Goal: Task Accomplishment & Management: Complete application form

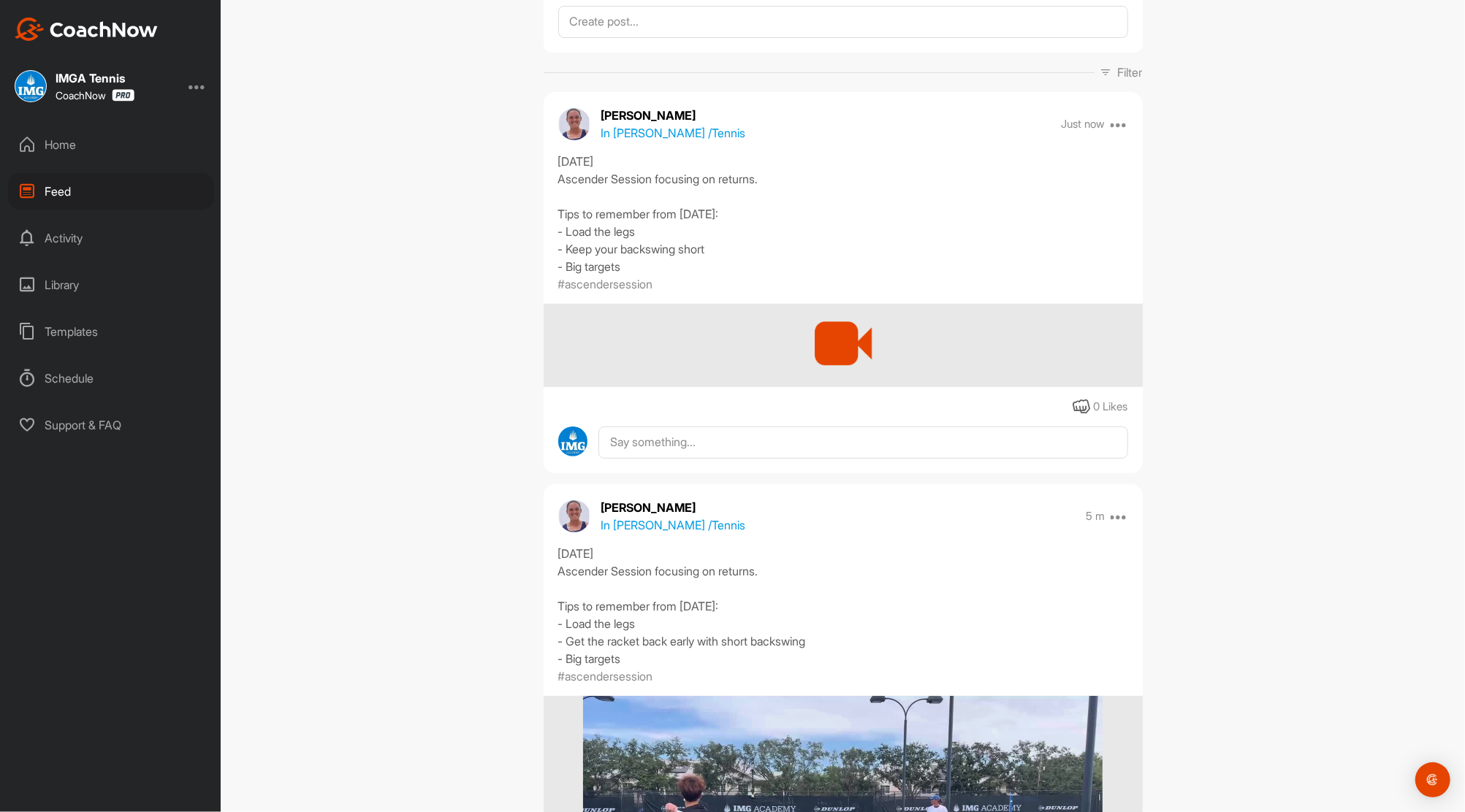
click at [44, 141] on div "Home" at bounding box center [111, 145] width 206 height 36
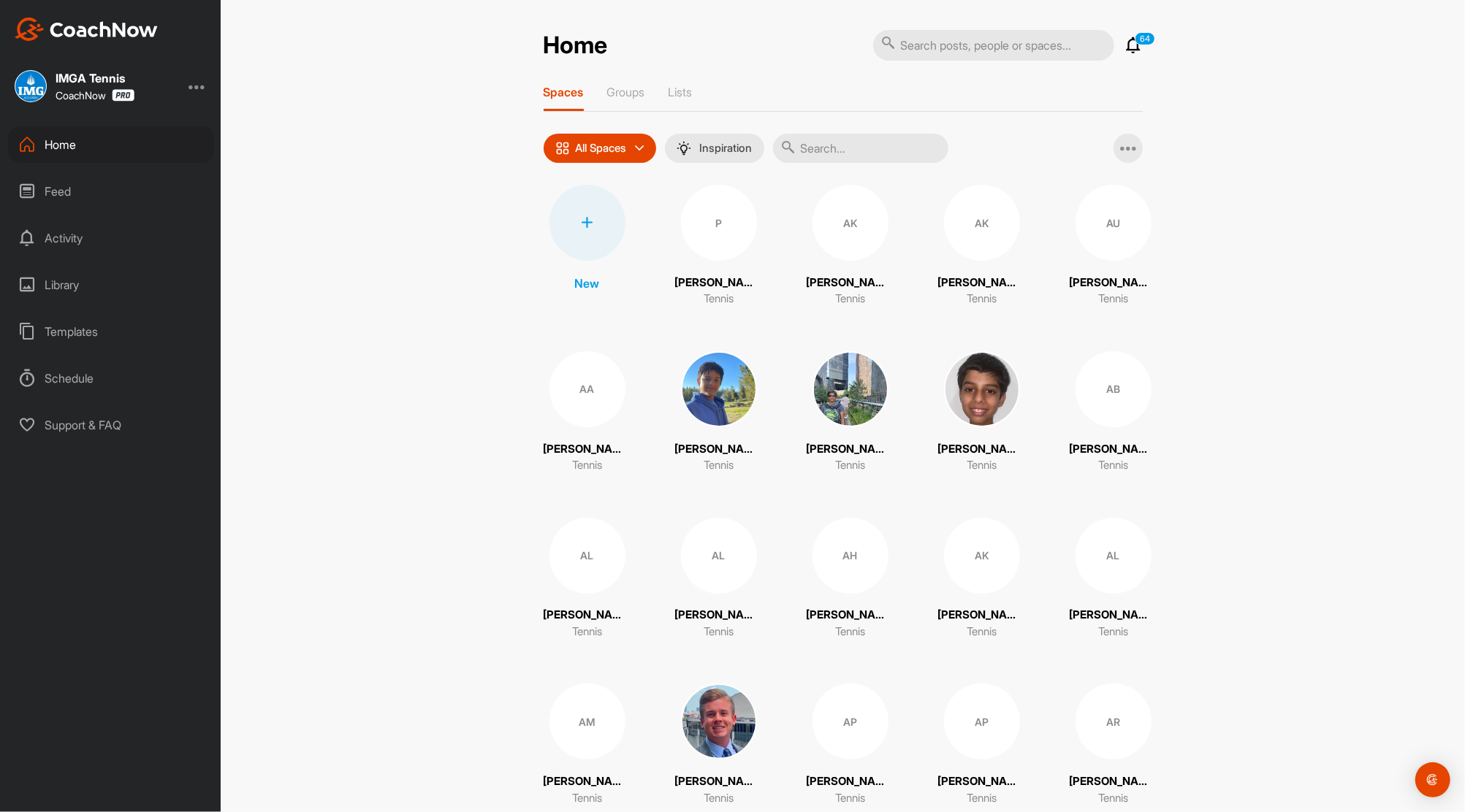
click at [57, 190] on div "Feed" at bounding box center [111, 191] width 206 height 36
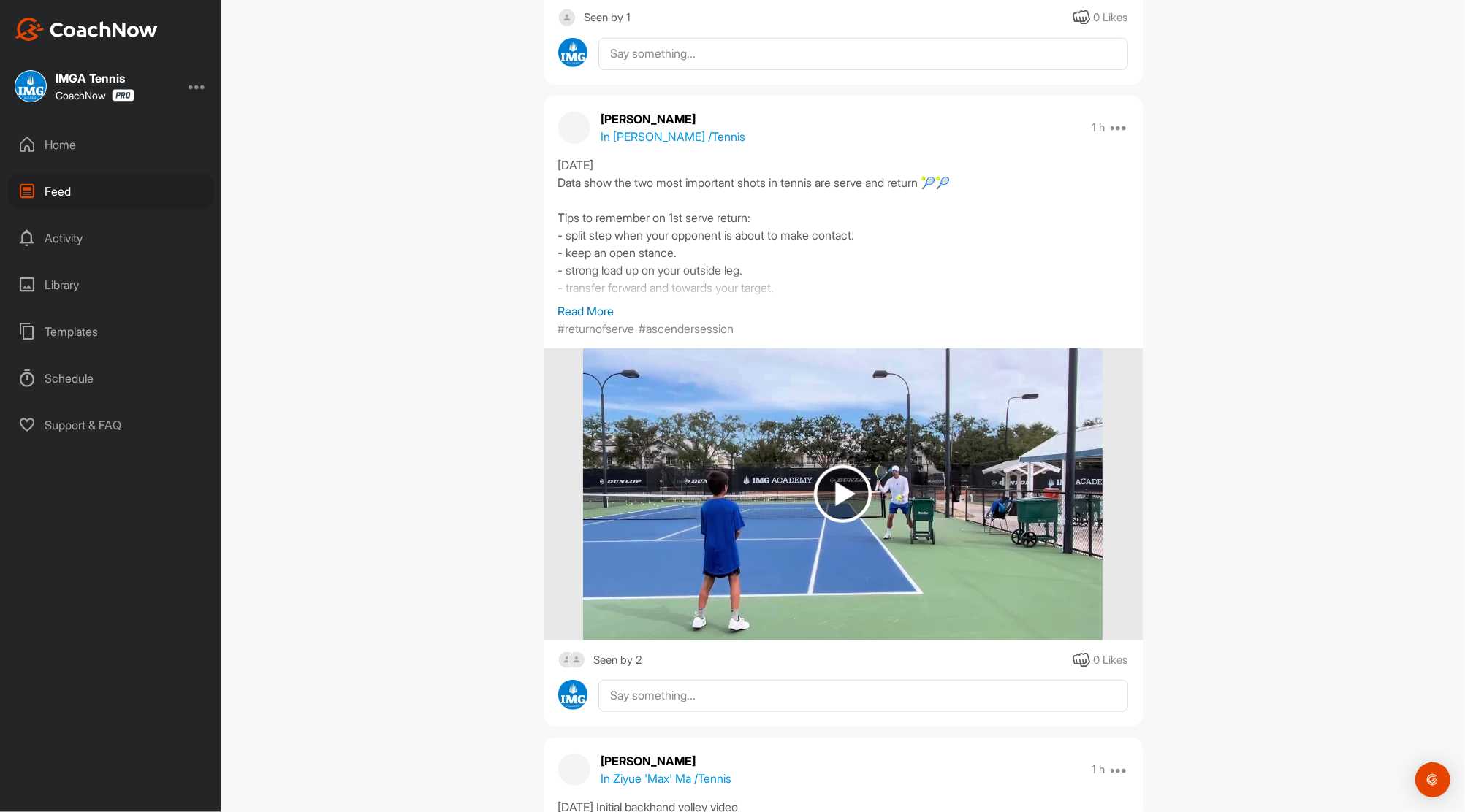
scroll to position [23, 0]
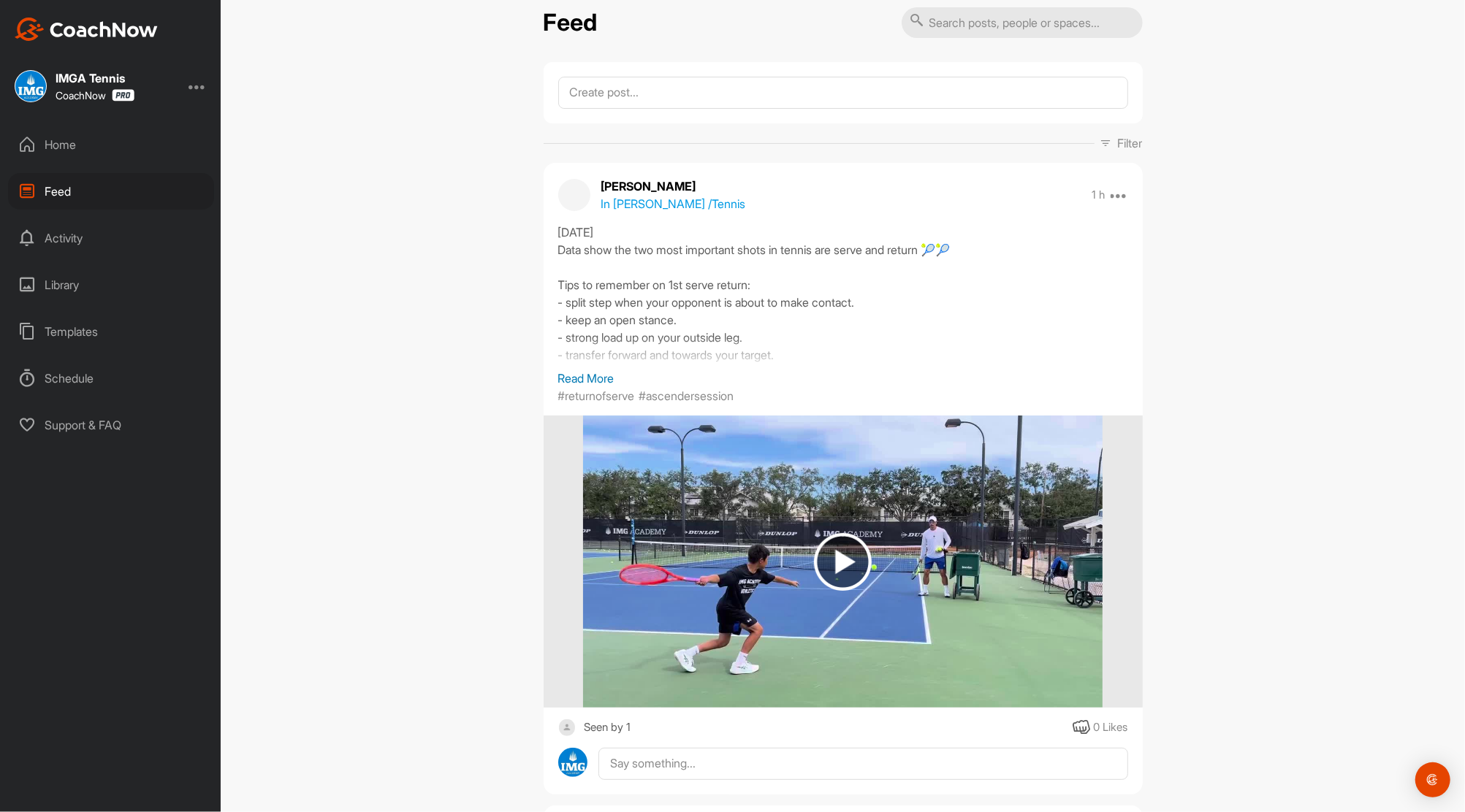
click at [823, 564] on img at bounding box center [842, 561] width 57 height 57
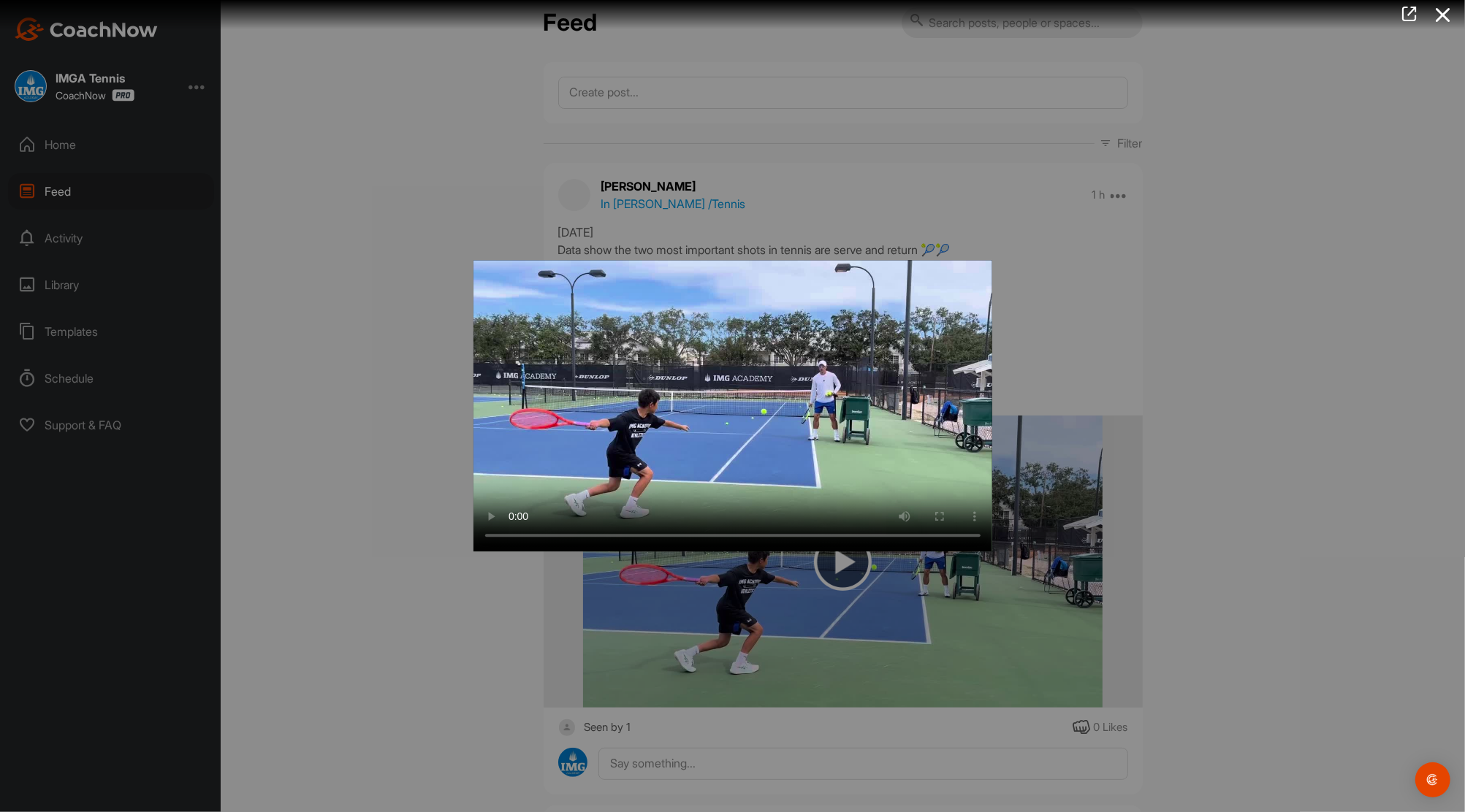
click at [1231, 257] on div at bounding box center [732, 406] width 1465 height 812
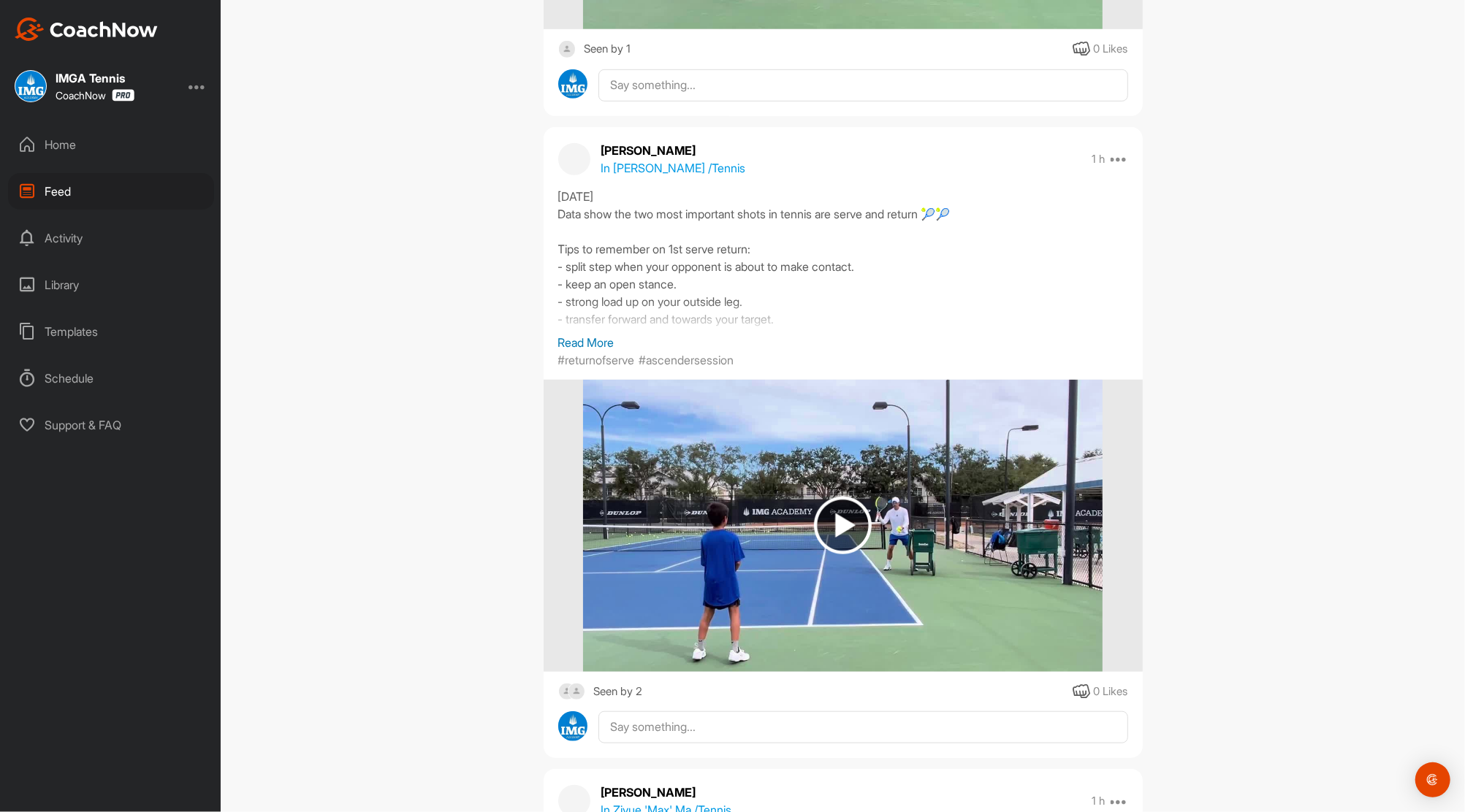
scroll to position [0, 0]
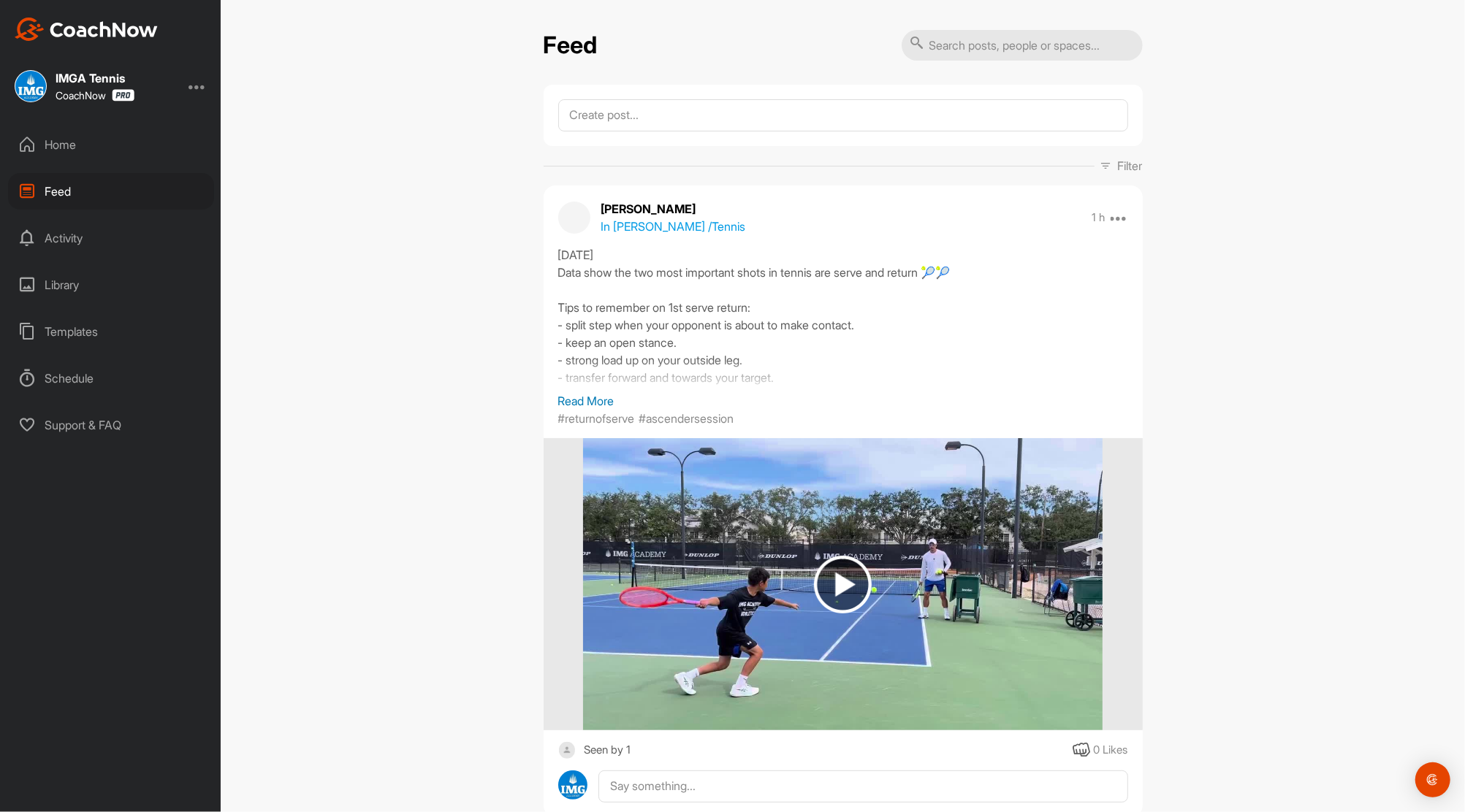
click at [50, 150] on div "Home" at bounding box center [111, 145] width 206 height 36
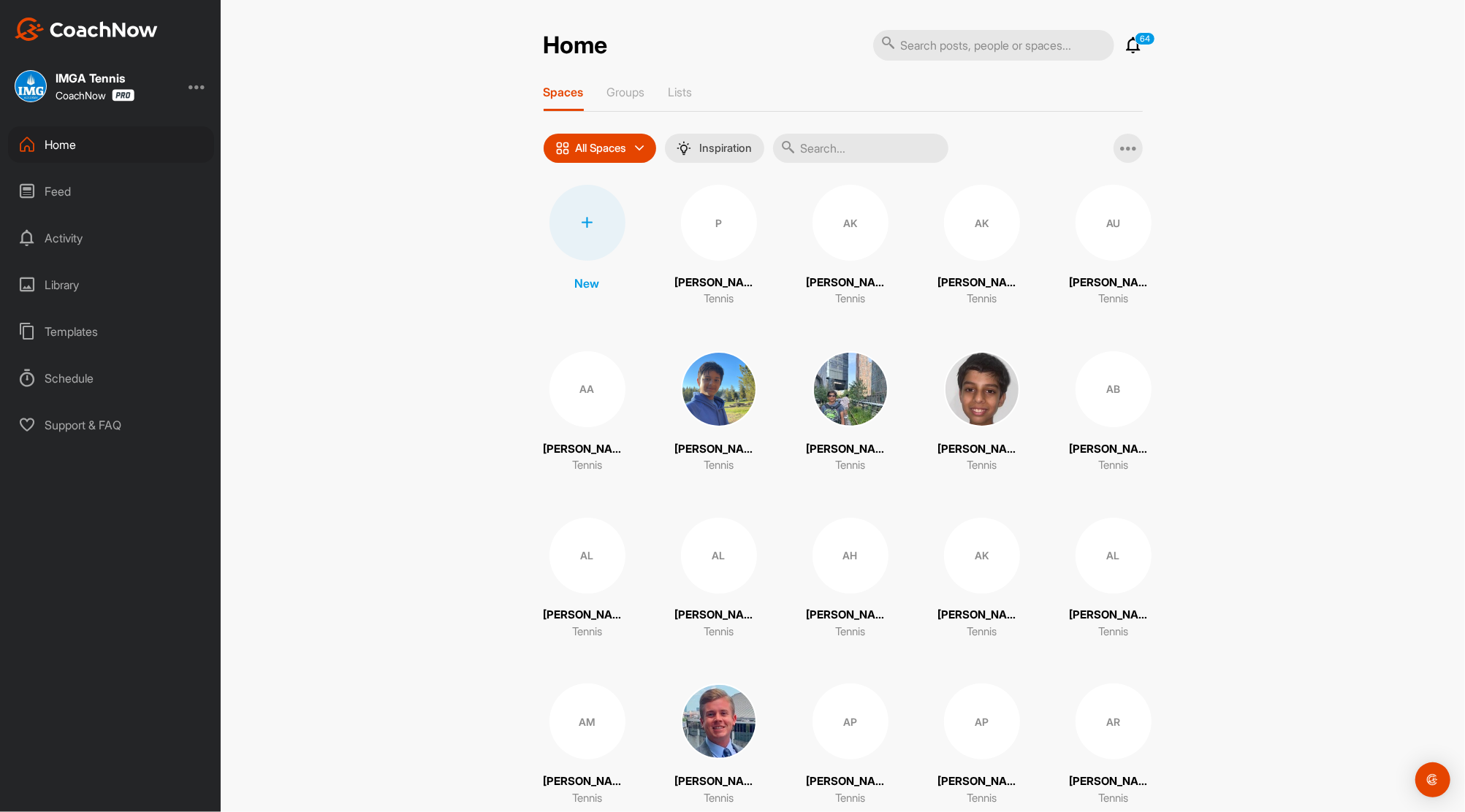
click at [1131, 45] on icon at bounding box center [1134, 45] width 17 height 17
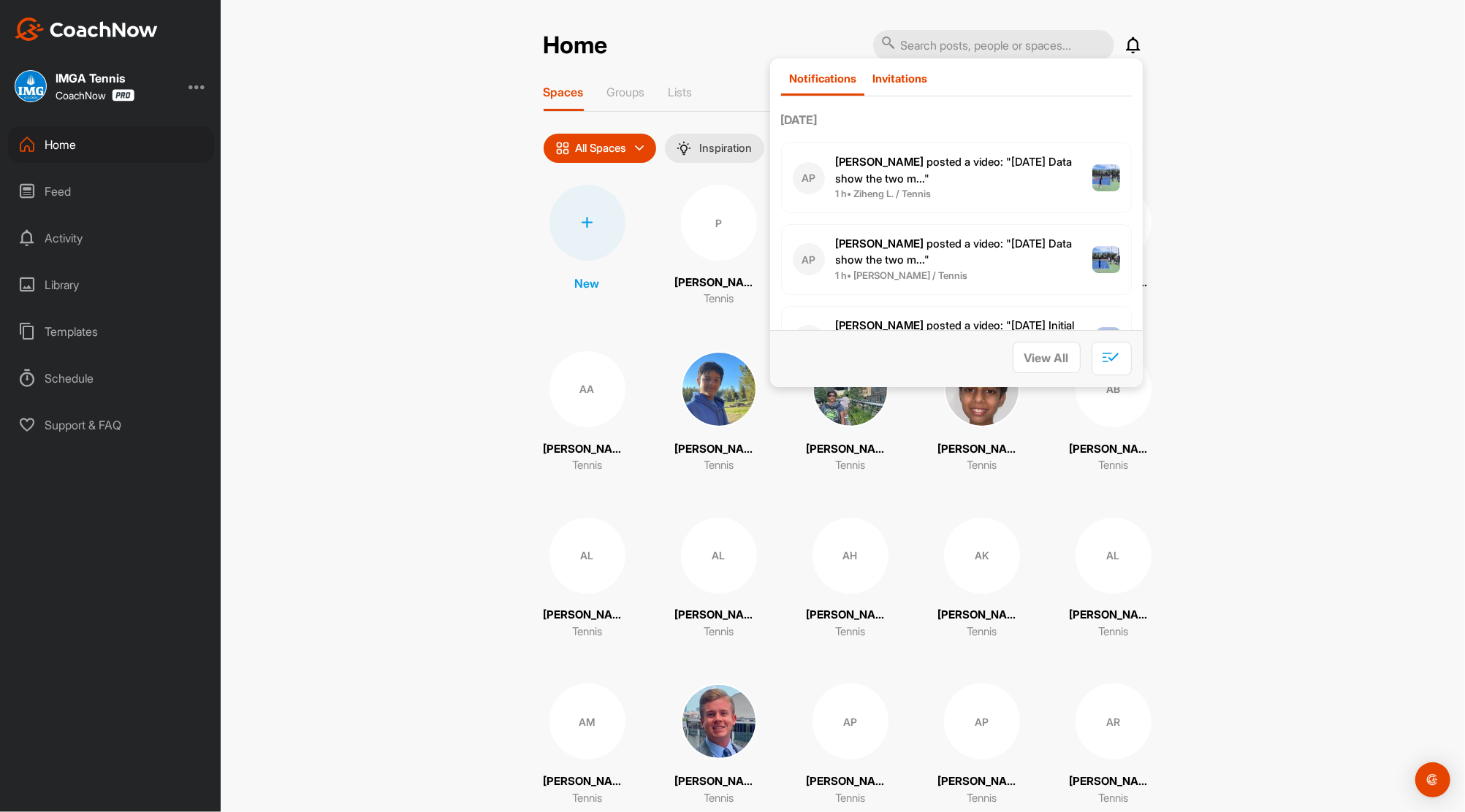
click at [893, 78] on p "Invitations" at bounding box center [900, 79] width 55 height 14
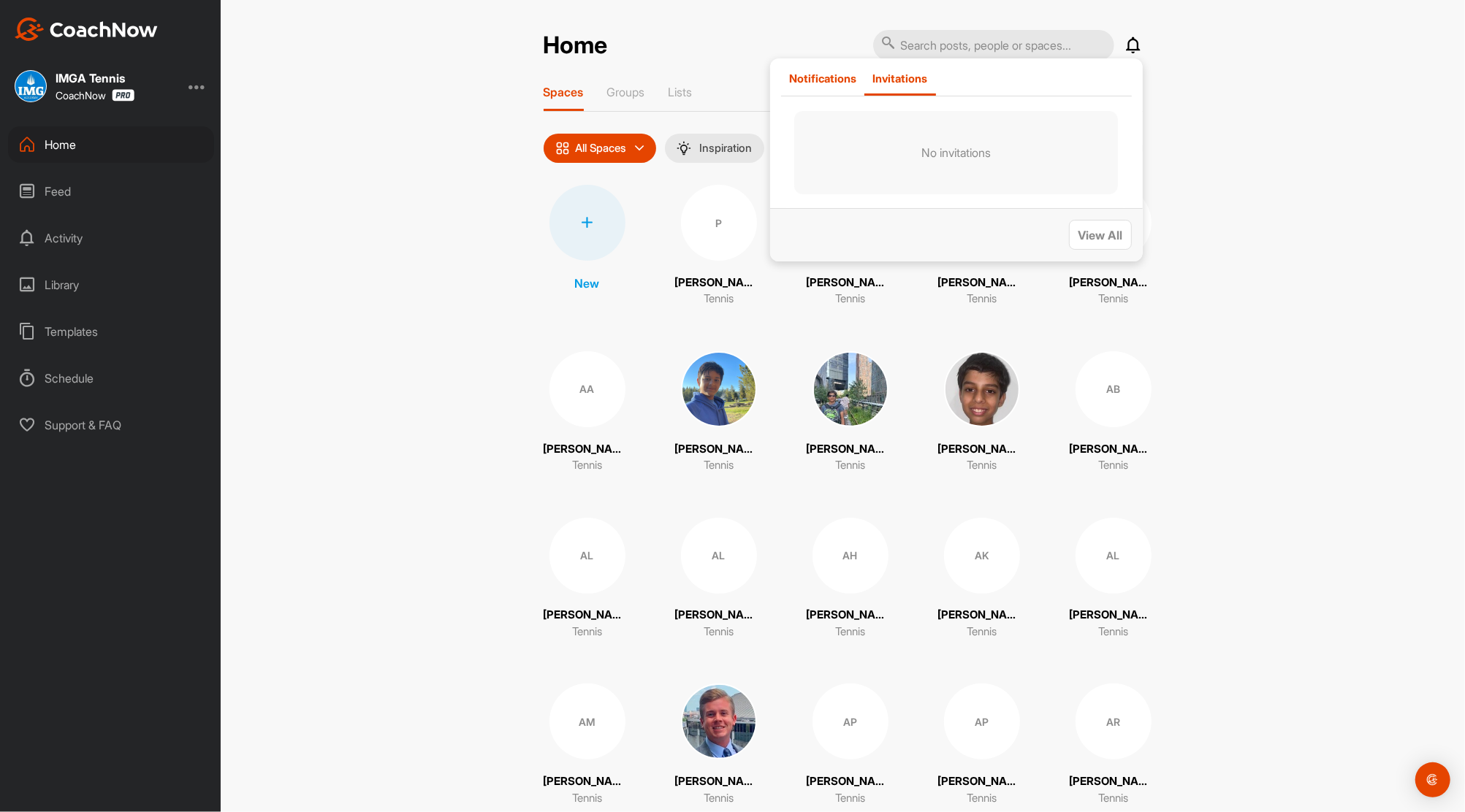
click at [826, 79] on p "Notifications" at bounding box center [823, 79] width 67 height 14
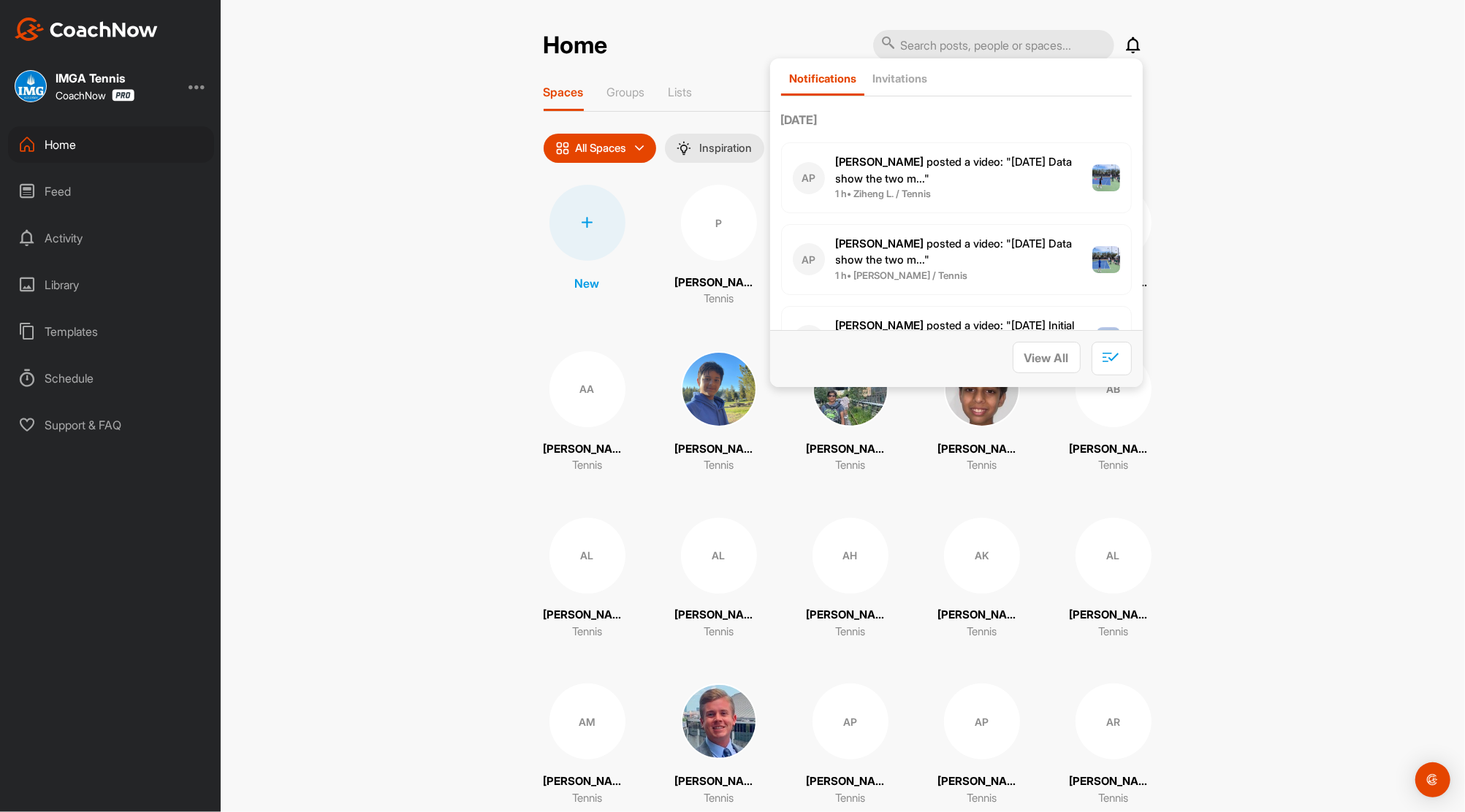
click at [484, 101] on div "Home Notifications Invitations [DATE] [PERSON_NAME] posted a video : " [DATE] D…" at bounding box center [843, 406] width 1245 height 812
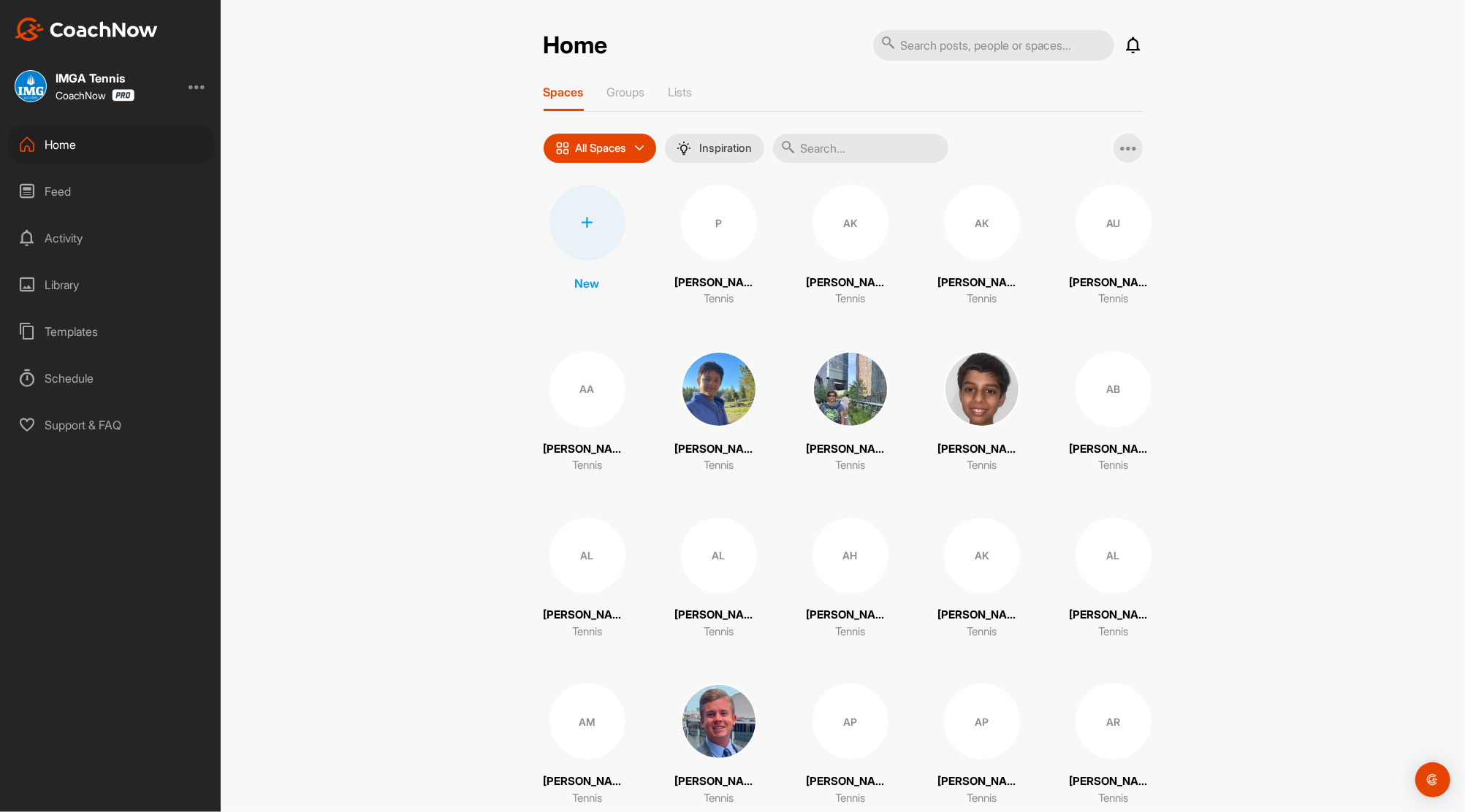
click at [865, 148] on input "text" at bounding box center [860, 148] width 175 height 29
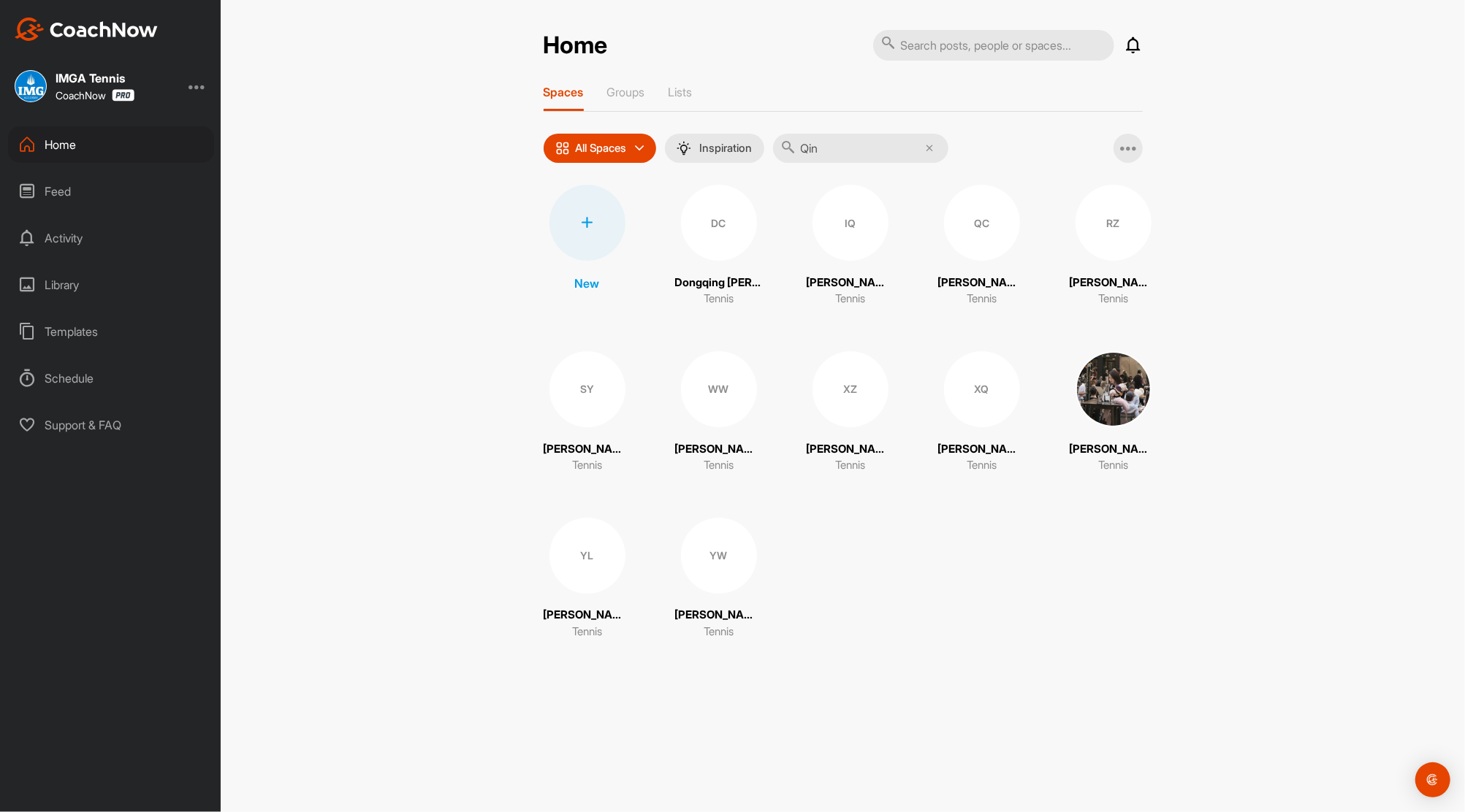
type input "[PERSON_NAME]"
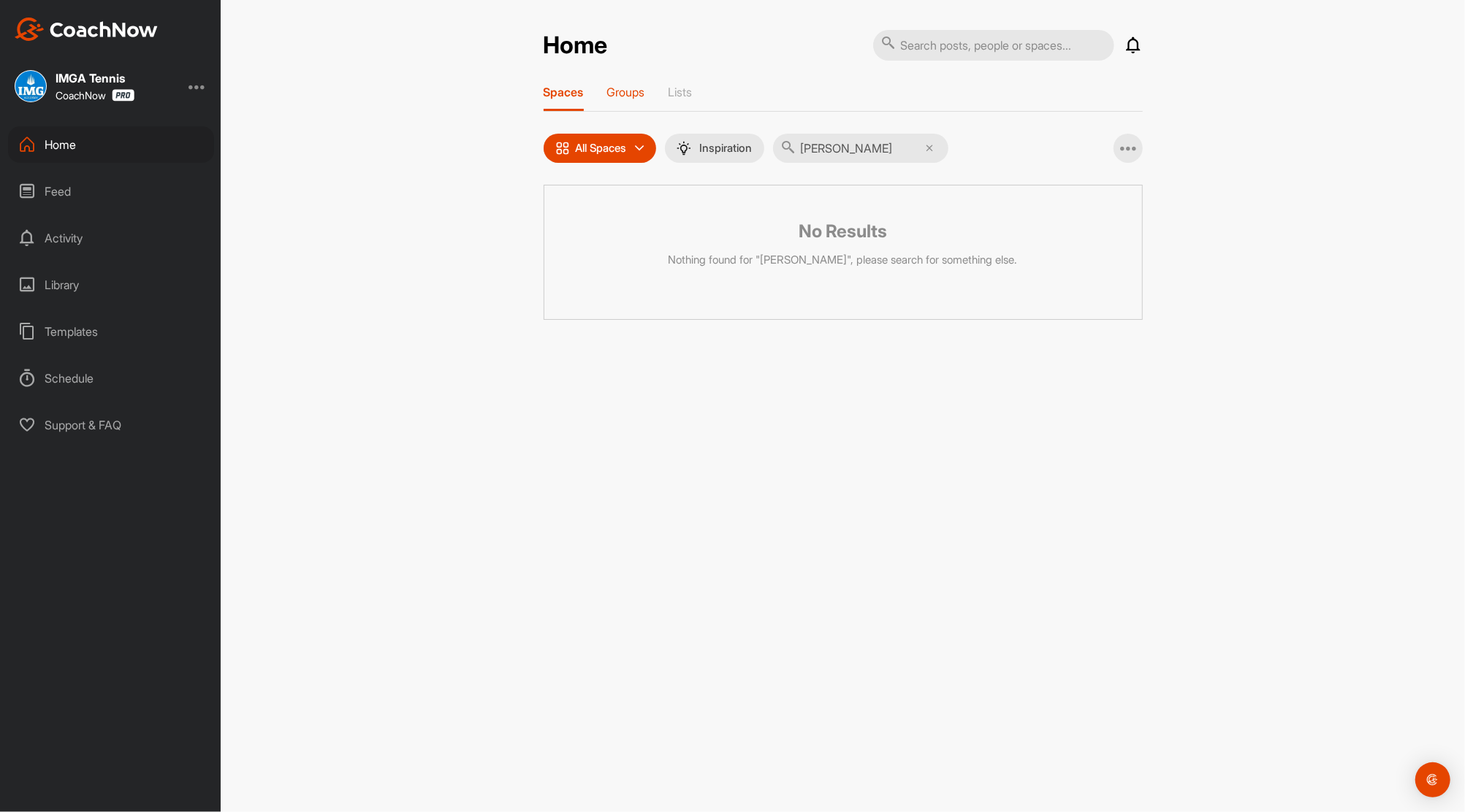
click at [640, 94] on p "Groups" at bounding box center [626, 92] width 38 height 15
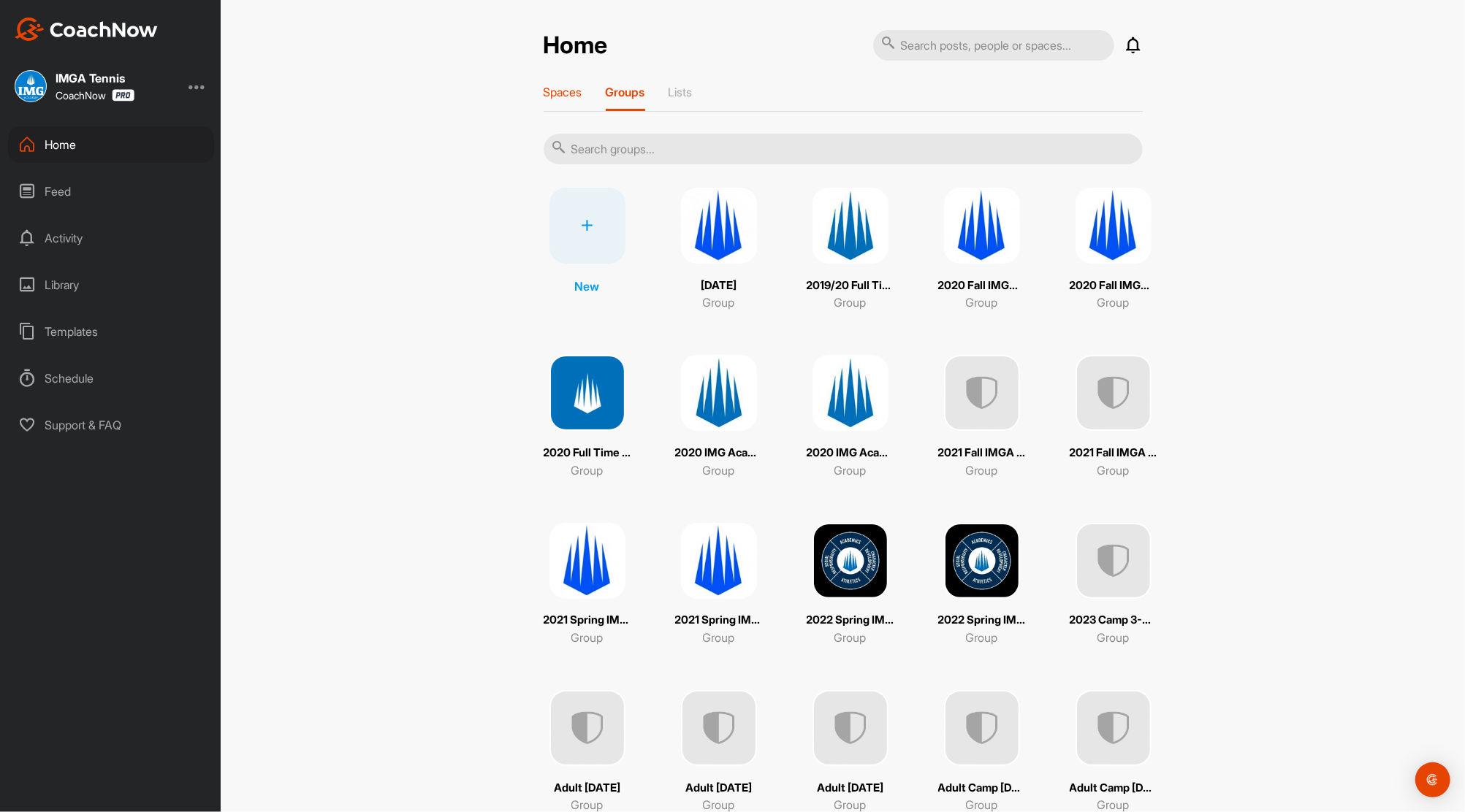
click at [568, 86] on p "Spaces" at bounding box center [562, 92] width 39 height 15
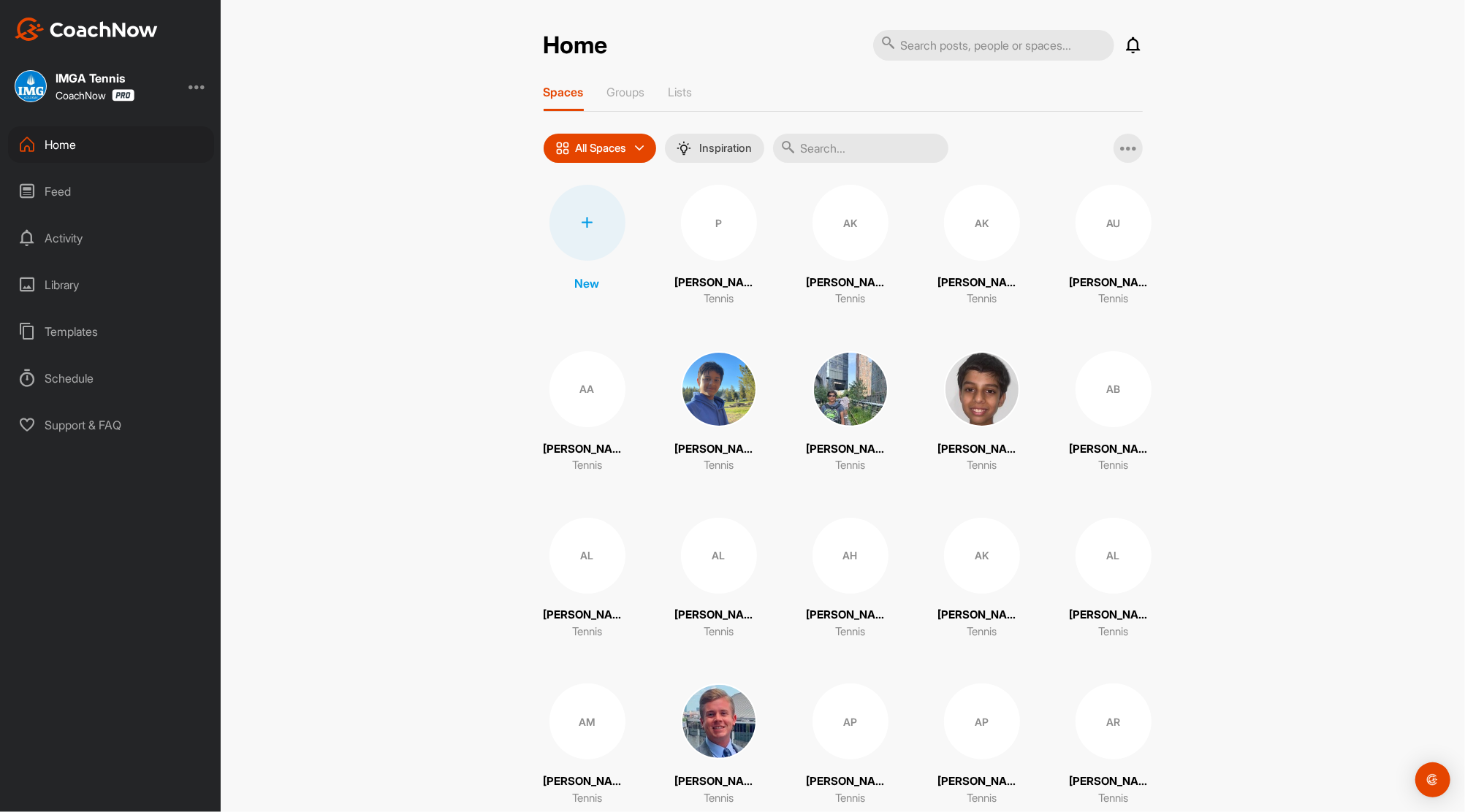
click at [579, 209] on div at bounding box center [587, 222] width 76 height 76
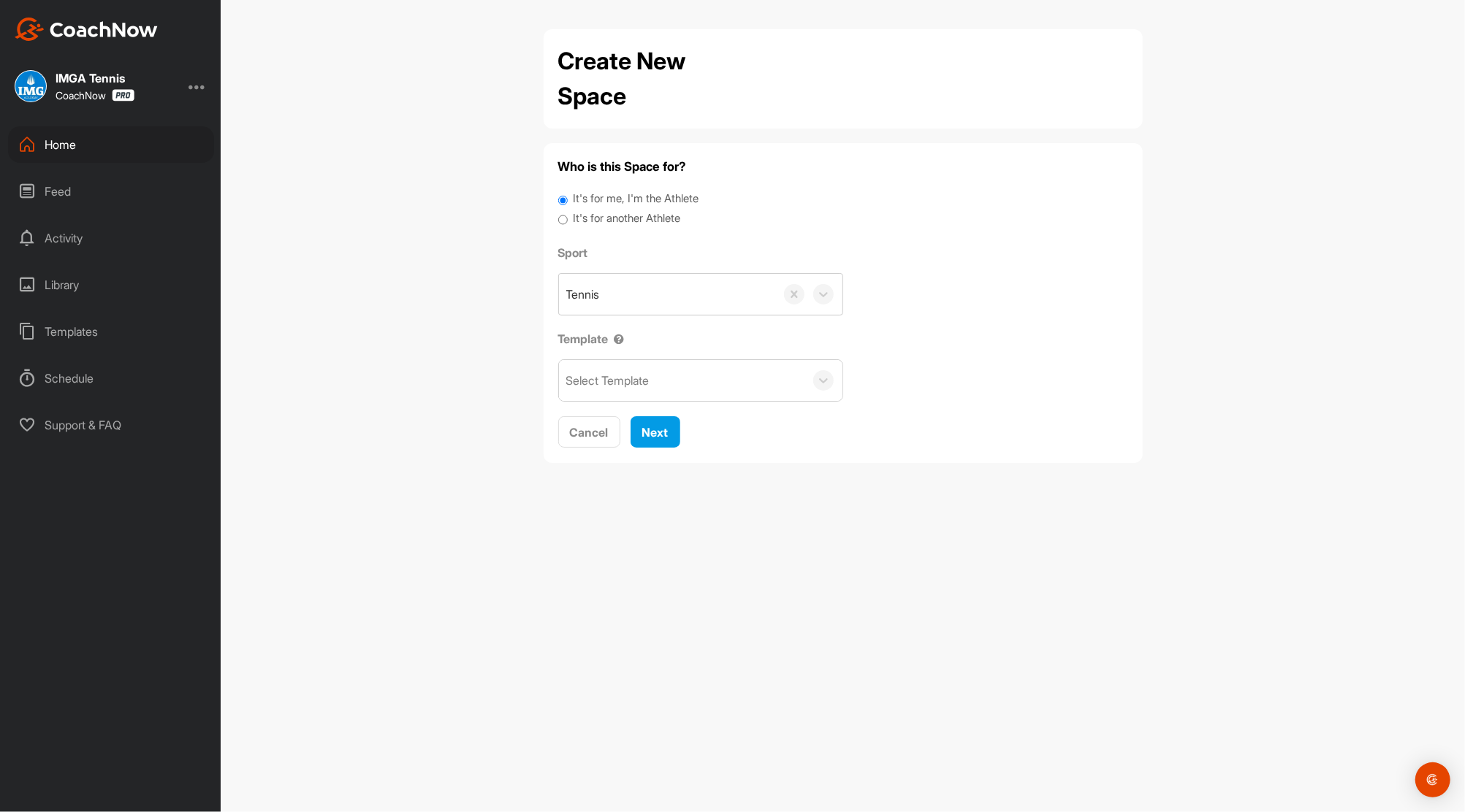
click at [561, 218] on input "It's for another Athlete" at bounding box center [563, 220] width 9 height 20
radio input "true"
click at [642, 296] on div "Search by name or email" at bounding box center [630, 294] width 127 height 17
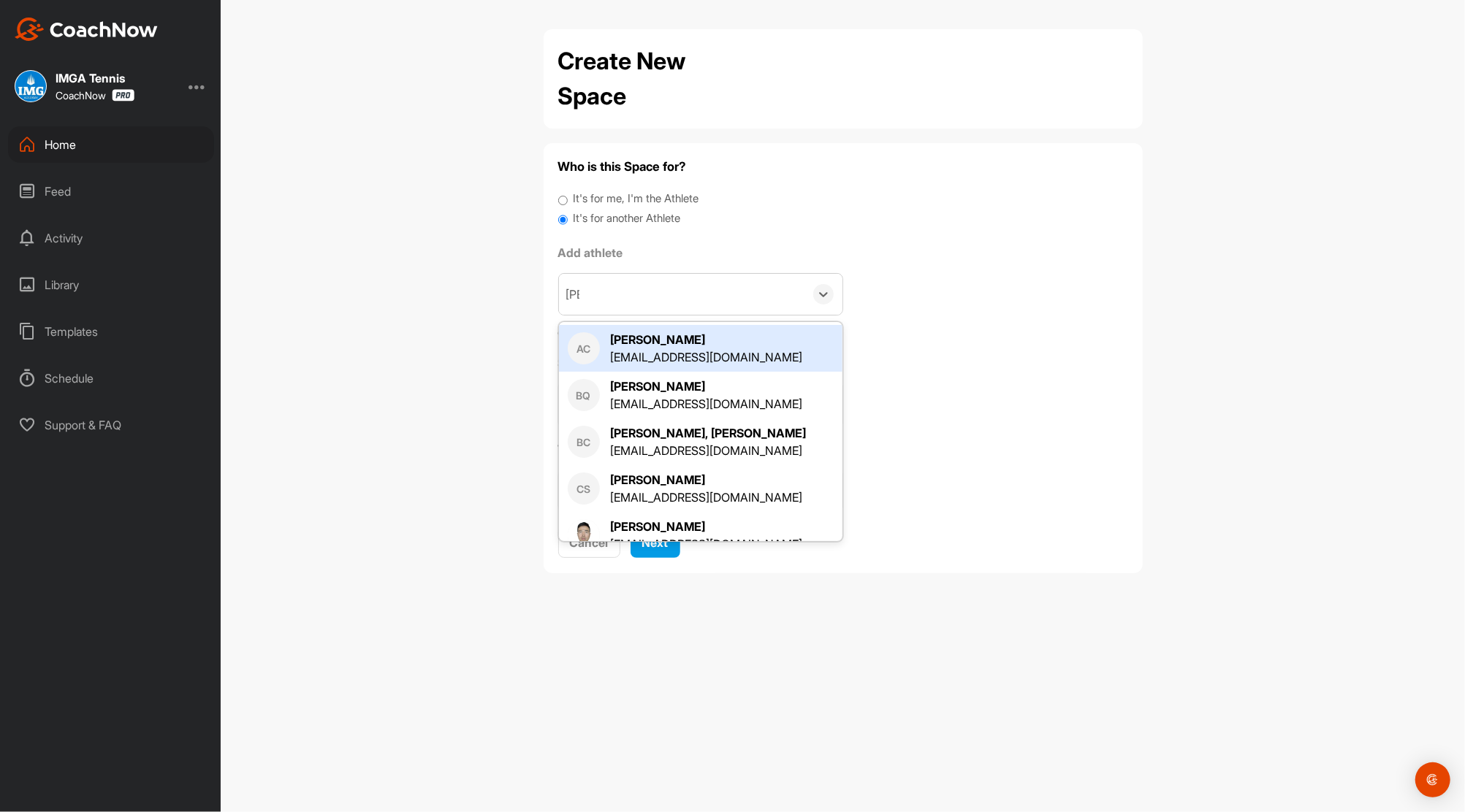
type input "Qin"
click at [642, 296] on div "Qin" at bounding box center [682, 294] width 245 height 41
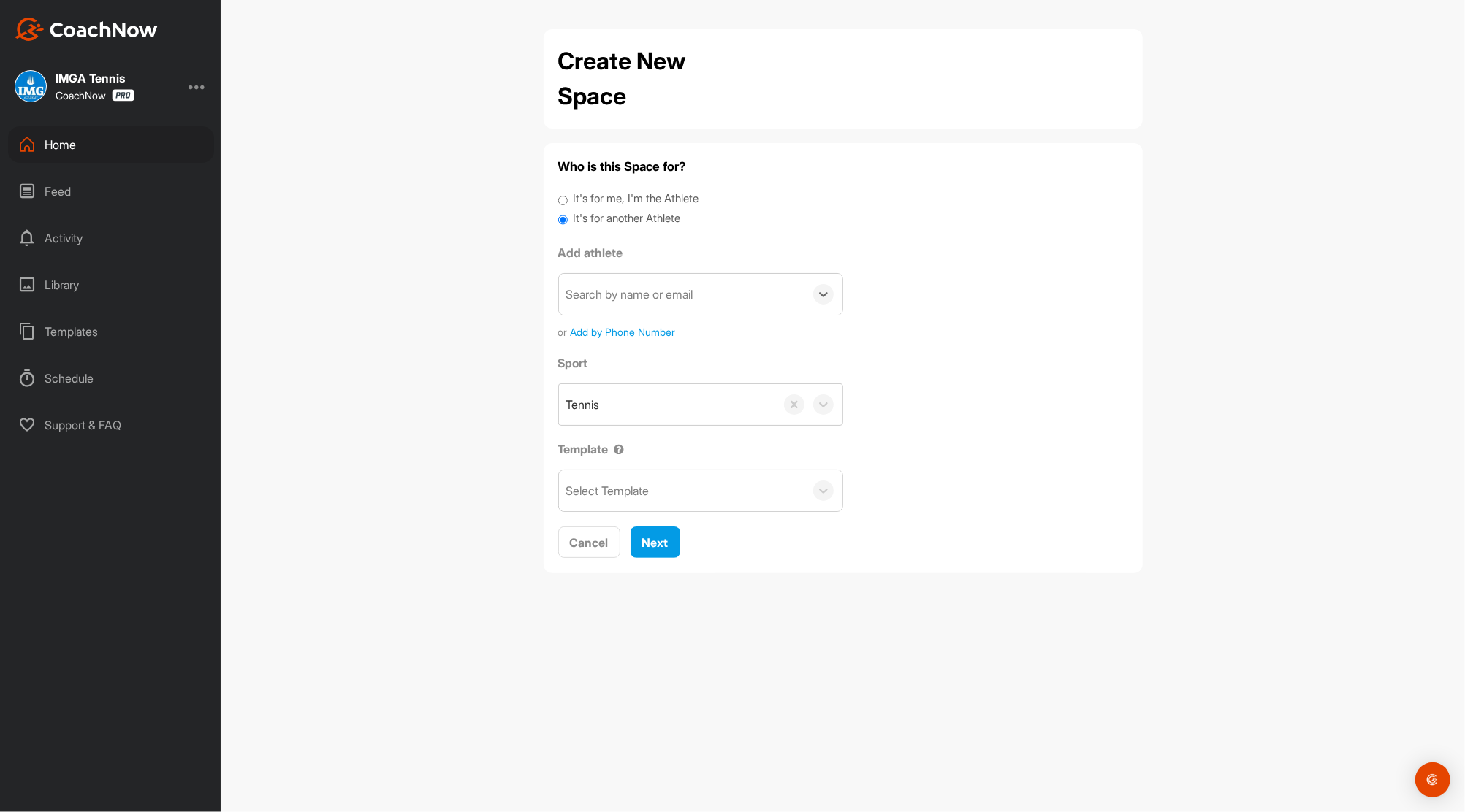
click at [642, 296] on div "Search by name or email" at bounding box center [630, 294] width 127 height 17
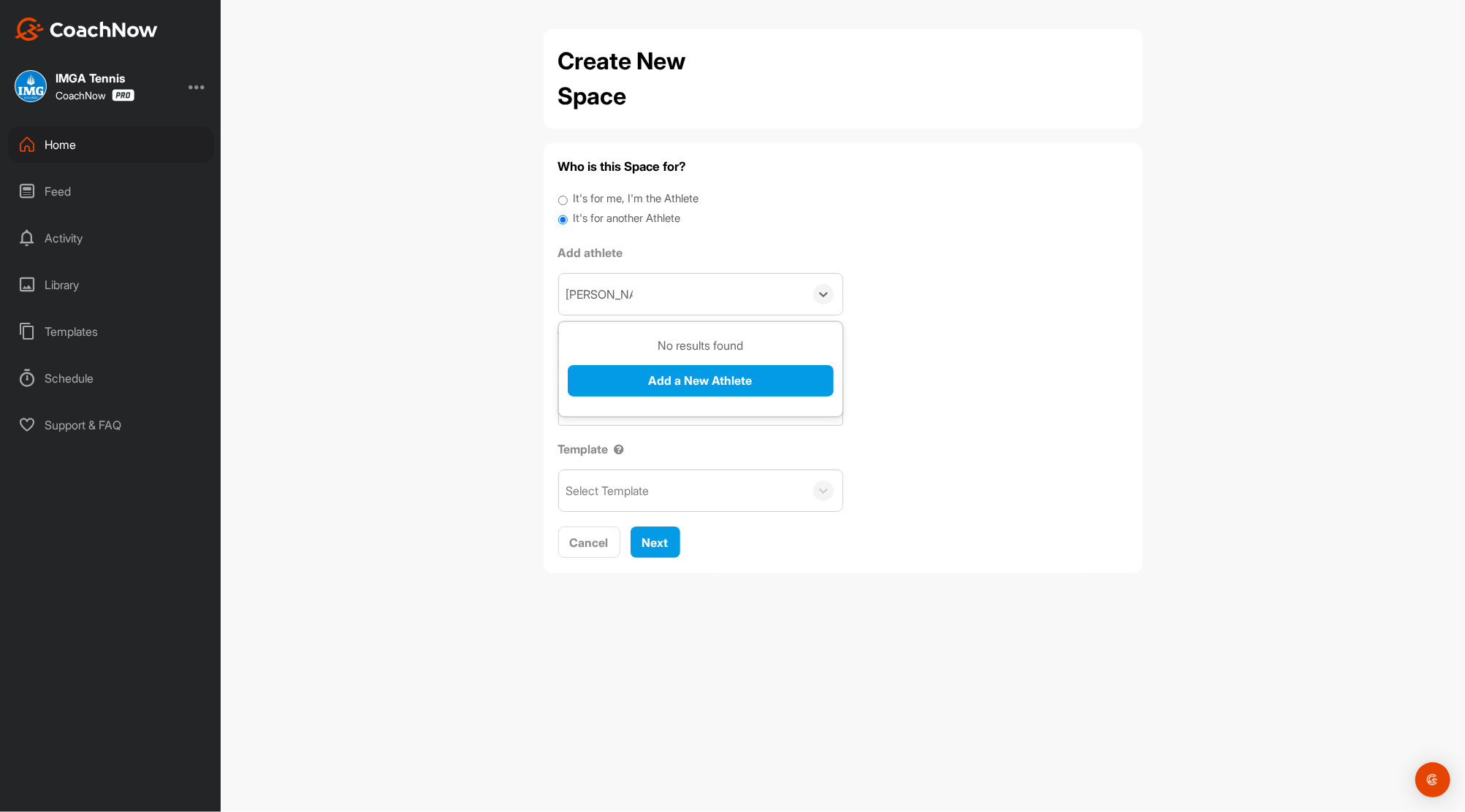
type input "[PERSON_NAME]"
click at [673, 386] on button "Add a New Athlete" at bounding box center [701, 381] width 266 height 31
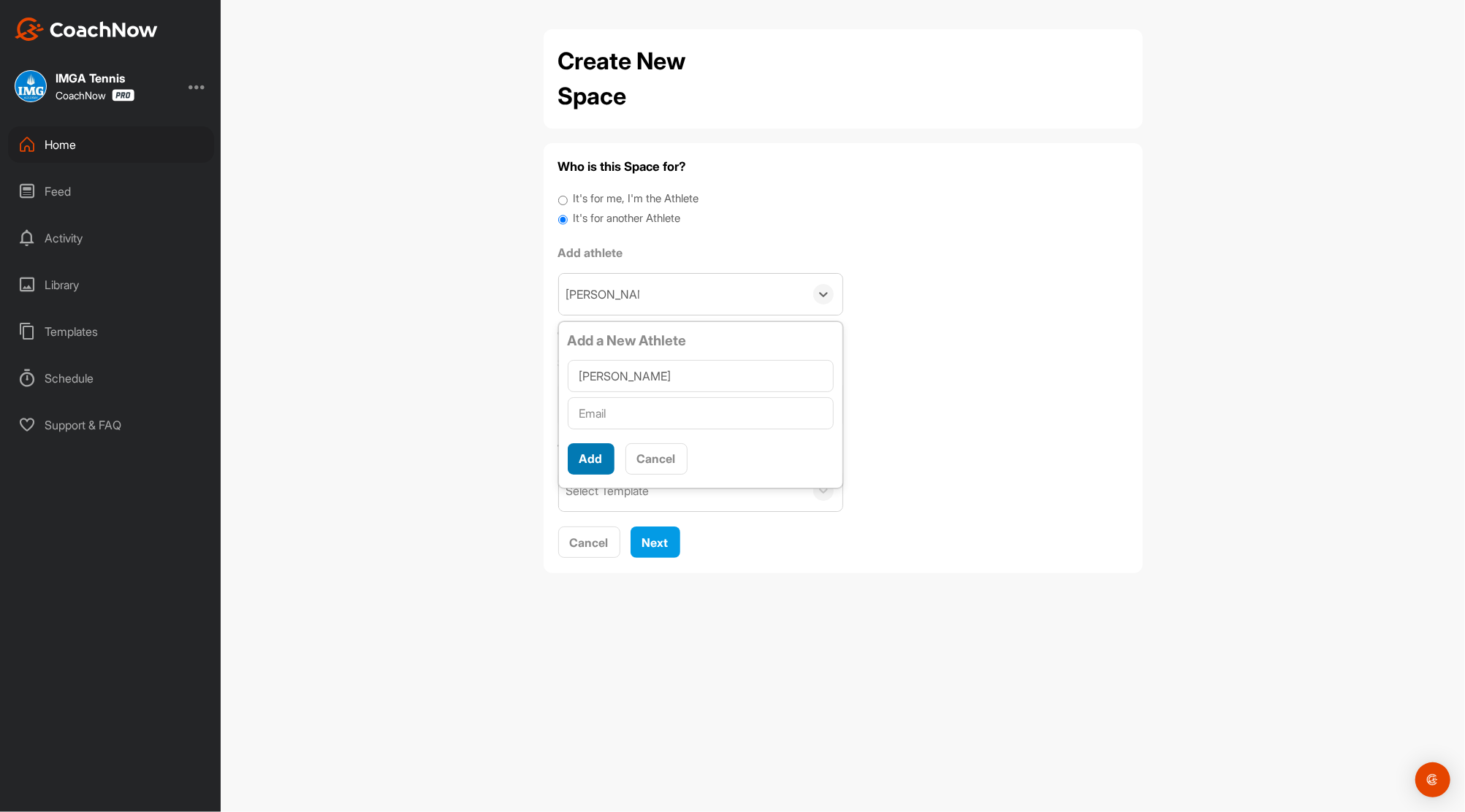
click at [590, 460] on button "Add" at bounding box center [591, 459] width 46 height 31
click at [602, 480] on button "Add" at bounding box center [591, 477] width 46 height 31
click at [662, 470] on button "Cancel" at bounding box center [656, 477] width 62 height 31
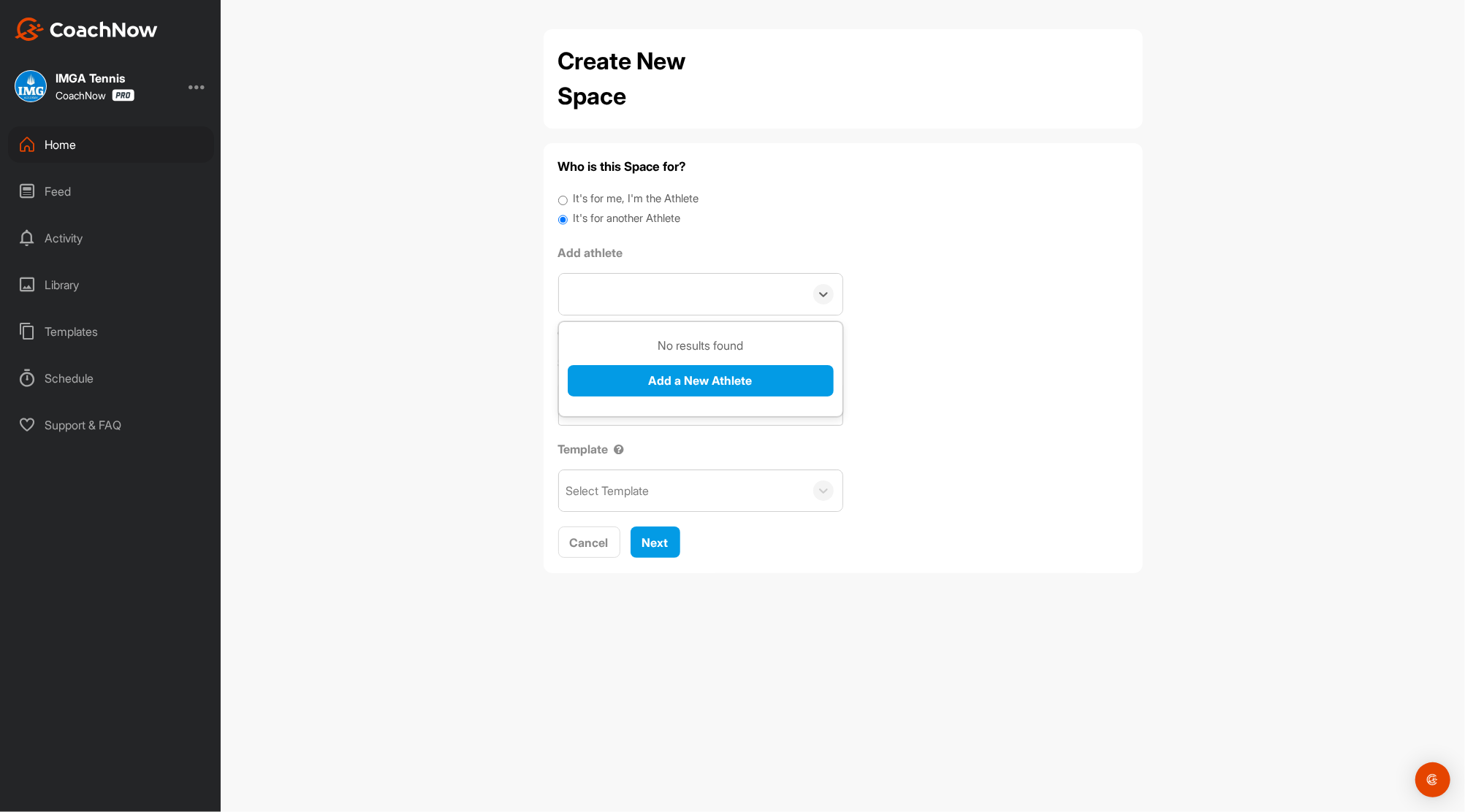
click at [66, 138] on div "Home" at bounding box center [111, 145] width 206 height 36
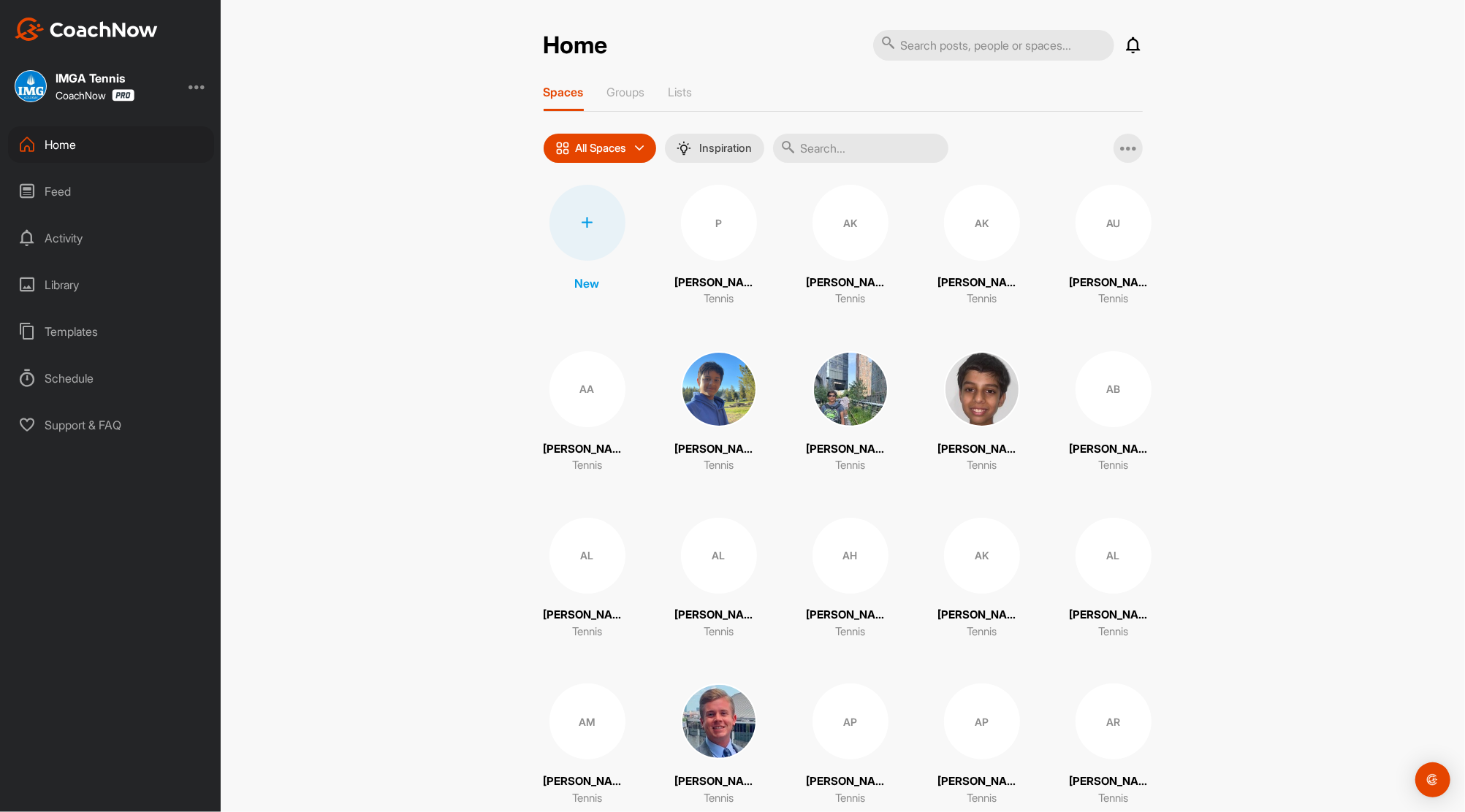
click at [1128, 44] on icon at bounding box center [1134, 45] width 17 height 17
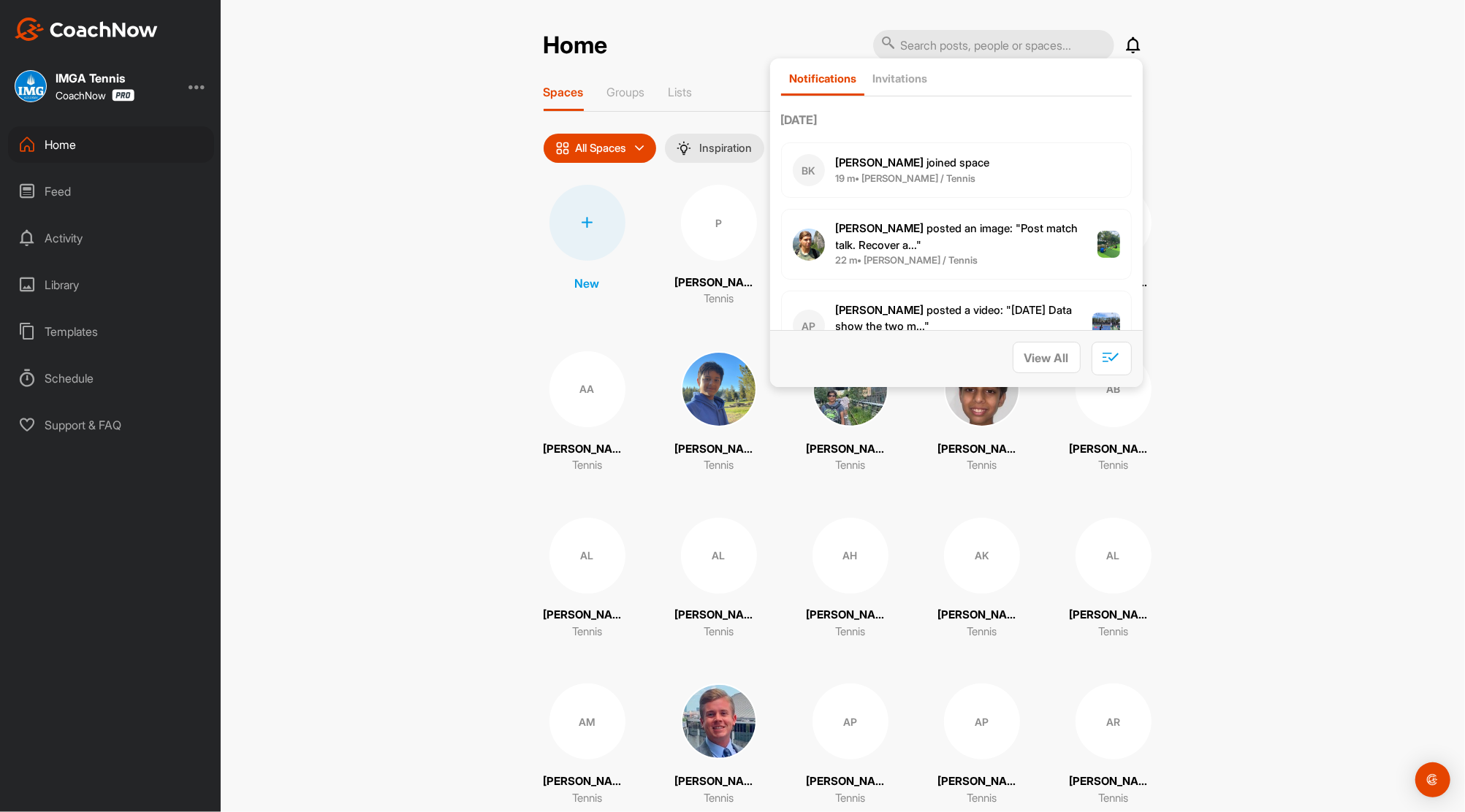
click at [984, 243] on p "[PERSON_NAME] posted an image : " Post match talk. Recover a... "" at bounding box center [966, 237] width 262 height 33
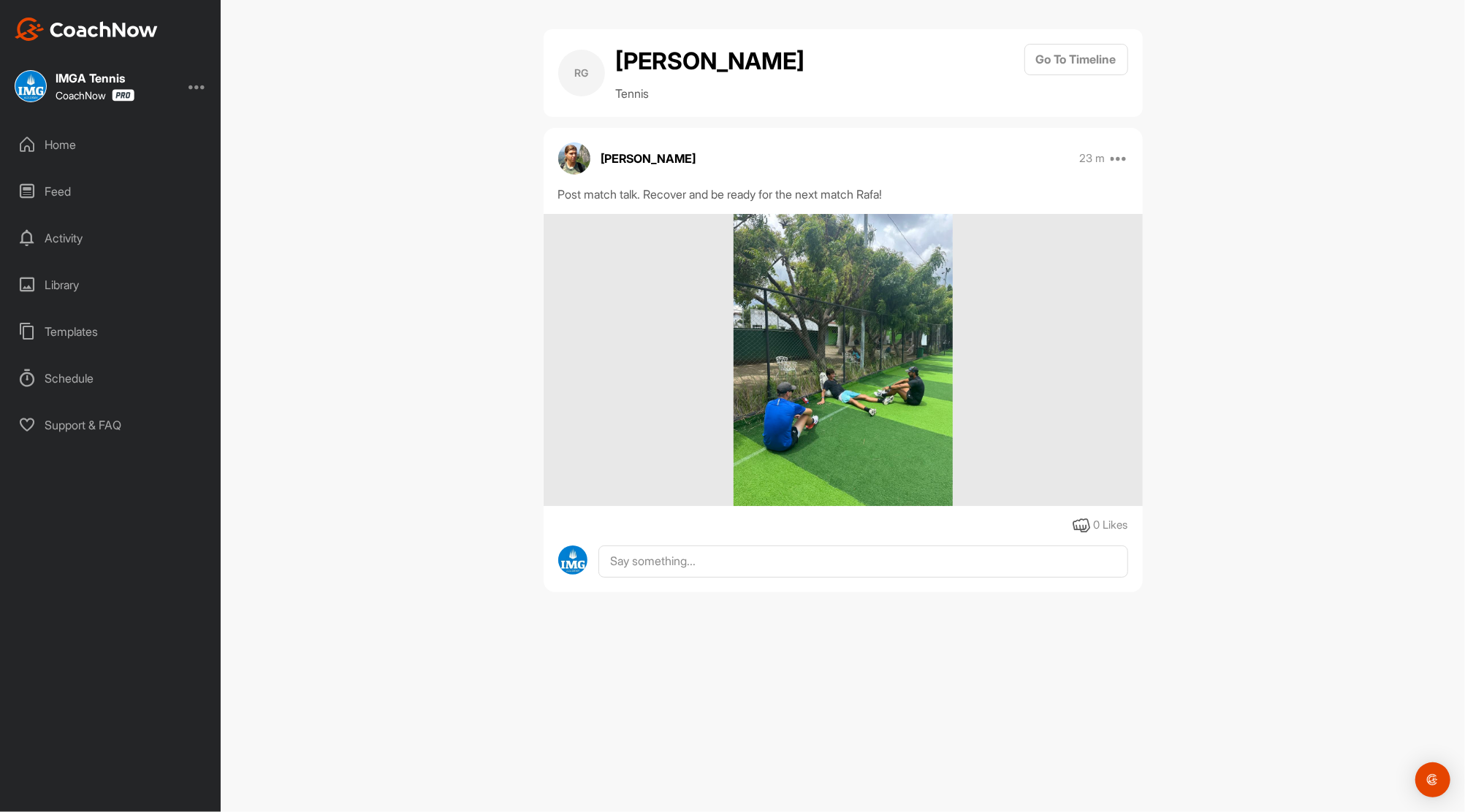
click at [62, 197] on div "Feed" at bounding box center [111, 191] width 206 height 36
